Goal: Information Seeking & Learning: Learn about a topic

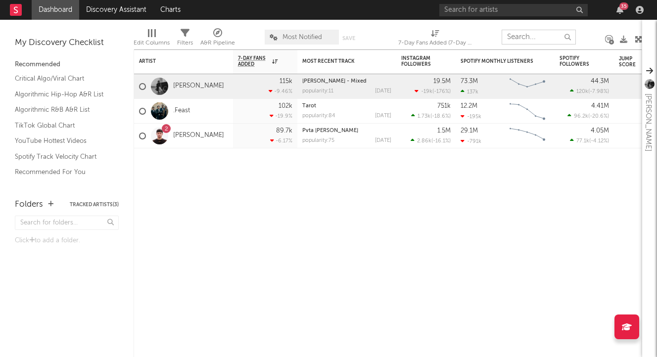
click at [520, 39] on input "text" at bounding box center [539, 37] width 74 height 15
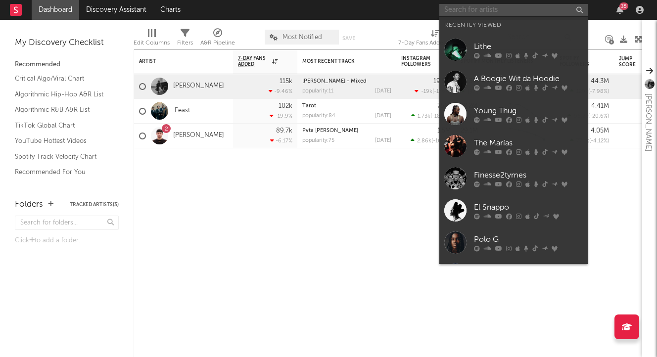
click at [460, 12] on input "text" at bounding box center [513, 10] width 148 height 12
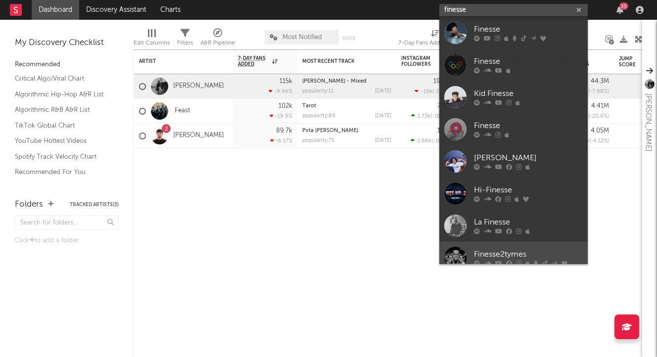
type input "finesse"
click at [495, 252] on div "Finesse2tymes" at bounding box center [528, 255] width 109 height 12
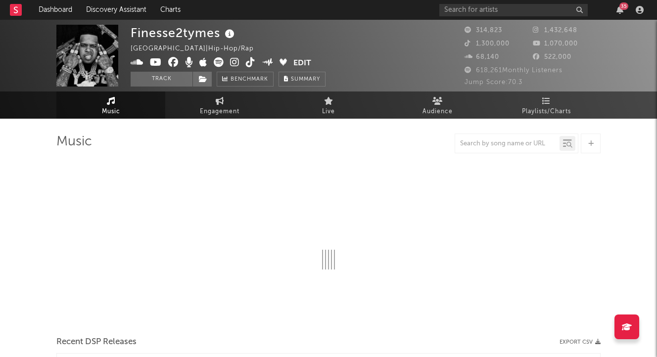
select select "6m"
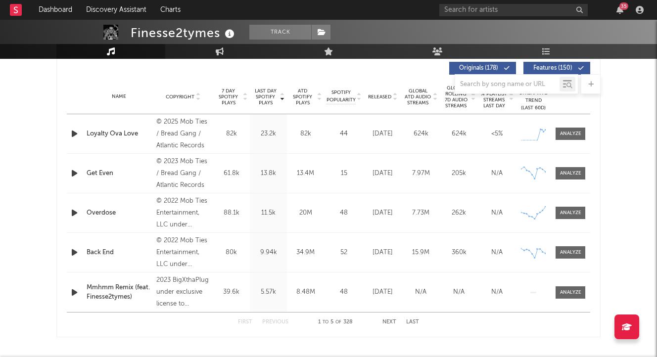
scroll to position [382, 0]
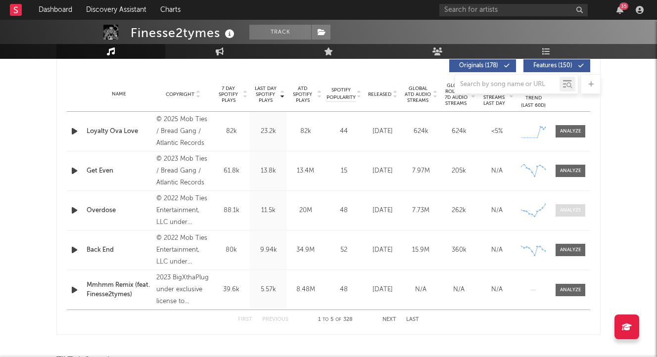
click at [564, 211] on div at bounding box center [570, 210] width 21 height 7
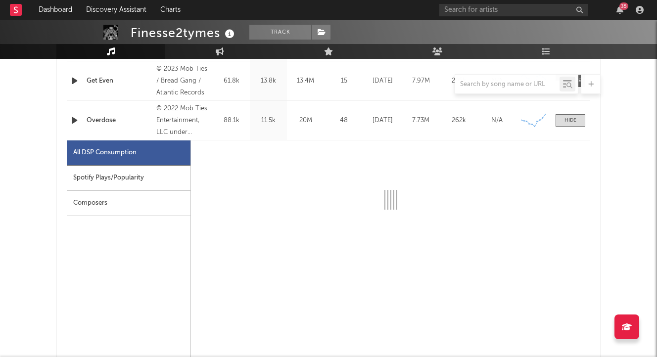
select select "6m"
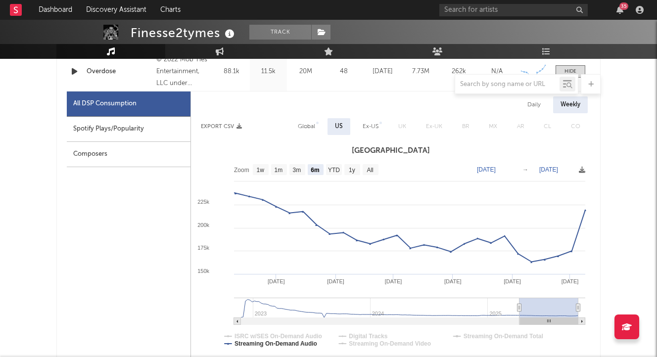
scroll to position [526, 0]
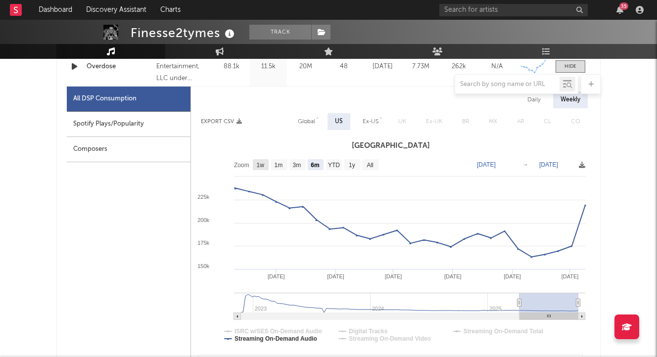
click at [262, 164] on text "1w" at bounding box center [261, 165] width 8 height 7
select select "1w"
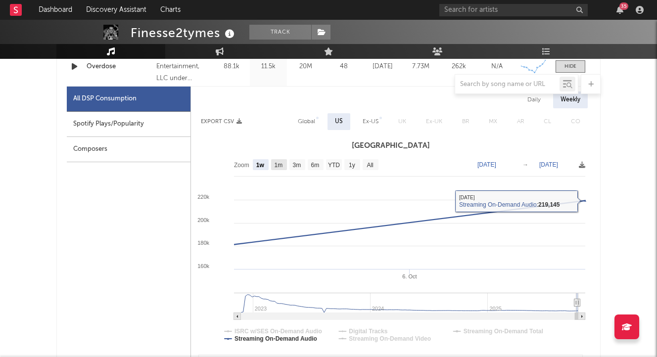
click at [281, 166] on text "1m" at bounding box center [279, 165] width 8 height 7
select select "1m"
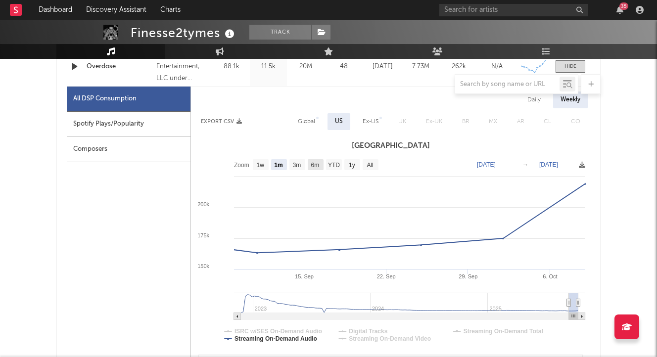
click at [319, 167] on text "6m" at bounding box center [315, 165] width 8 height 7
select select "6m"
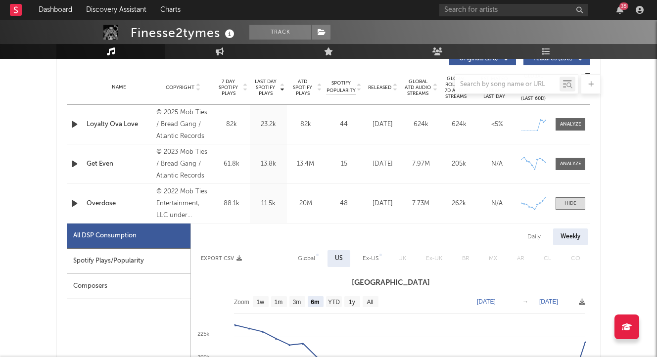
scroll to position [372, 0]
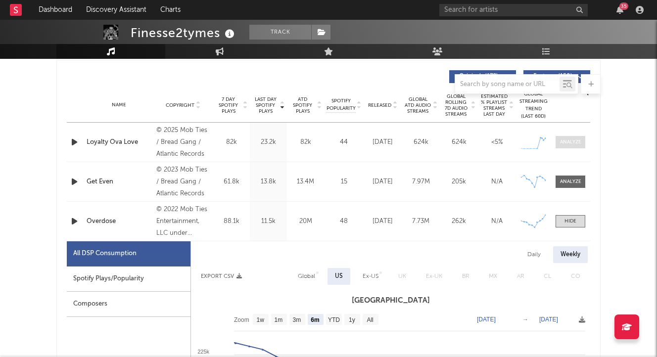
click at [562, 139] on div at bounding box center [570, 142] width 21 height 7
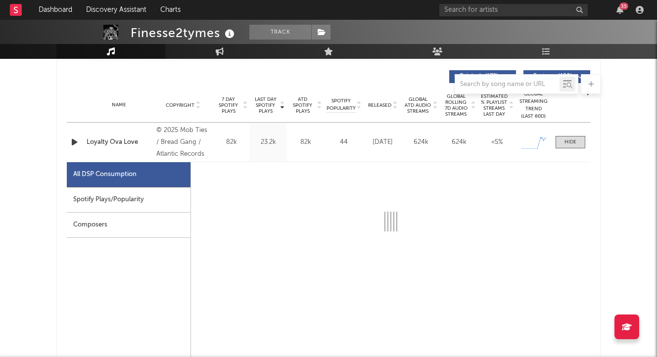
select select "1w"
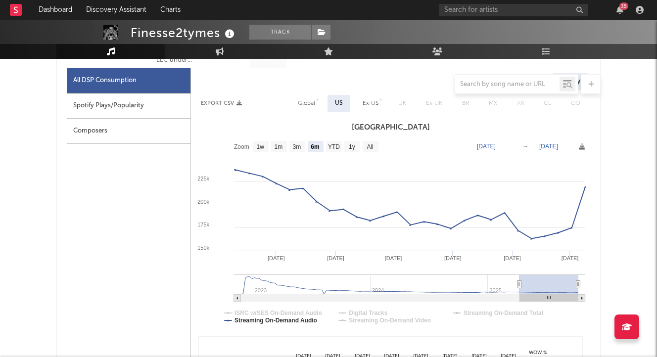
scroll to position [1025, 0]
